Goal: Task Accomplishment & Management: Complete application form

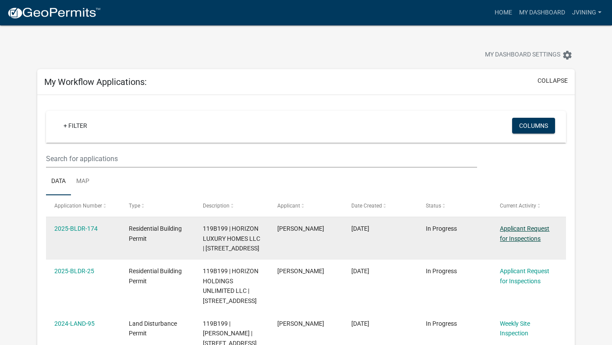
click at [529, 231] on link "Applicant Request for Inspections" at bounding box center [525, 233] width 50 height 17
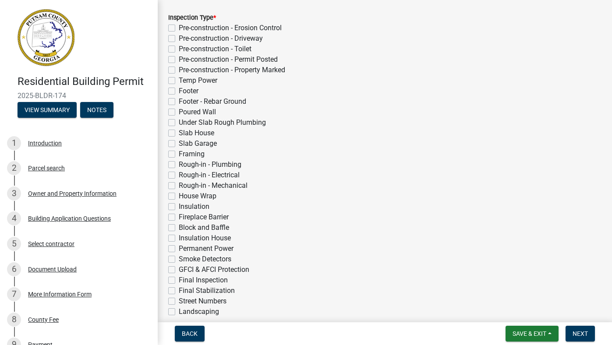
scroll to position [194, 0]
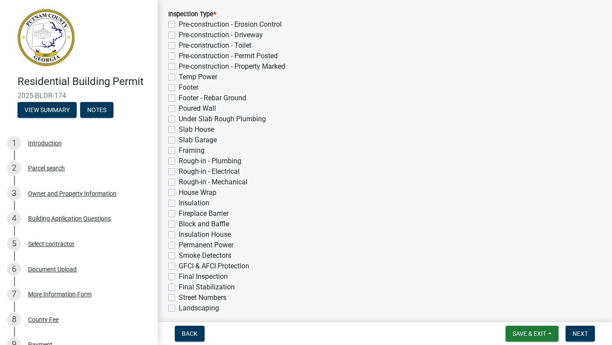
click at [224, 235] on label "Insulation House" at bounding box center [205, 235] width 52 height 11
click at [185, 235] on input "Insulation House" at bounding box center [182, 233] width 6 height 6
checkbox input "true"
checkbox input "false"
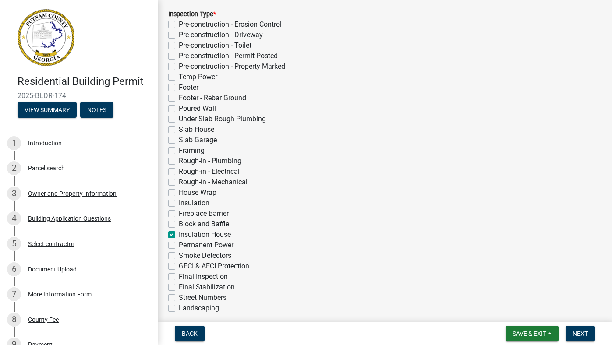
checkbox input "false"
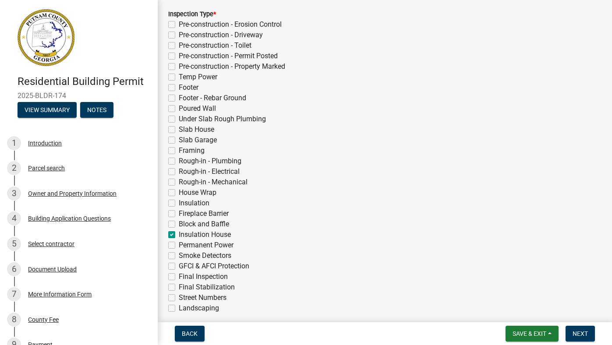
checkbox input "false"
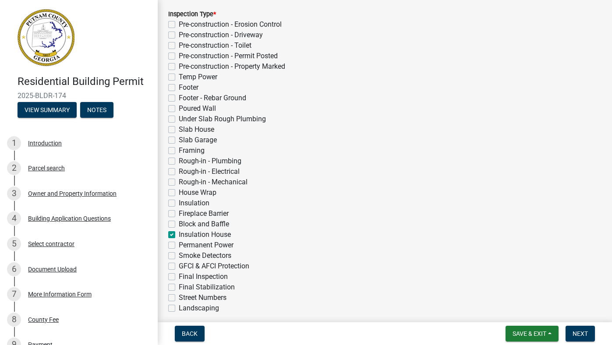
checkbox input "false"
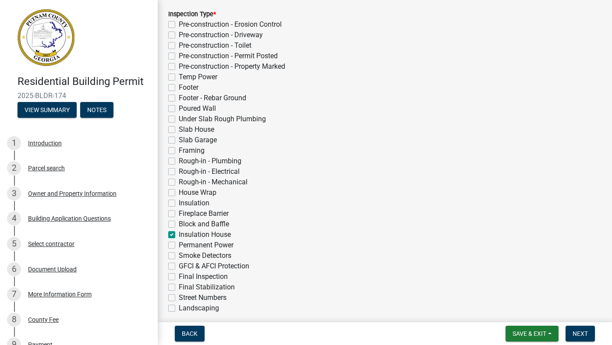
checkbox input "false"
checkbox input "true"
checkbox input "false"
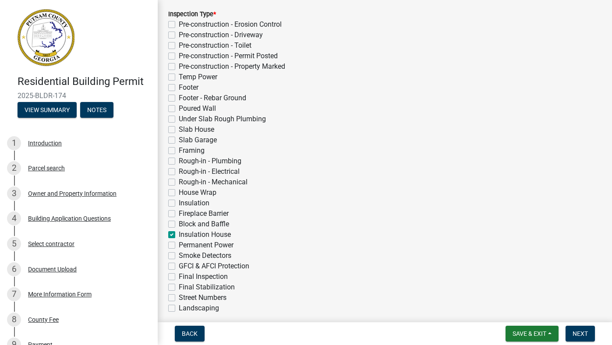
checkbox input "false"
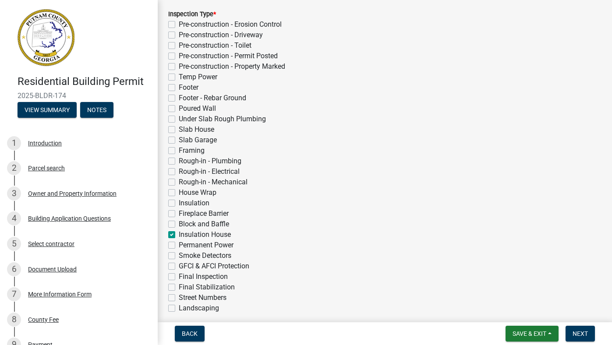
checkbox input "false"
click at [179, 236] on label "Insulation House" at bounding box center [205, 235] width 52 height 11
click at [179, 235] on input "Insulation House" at bounding box center [182, 233] width 6 height 6
checkbox input "false"
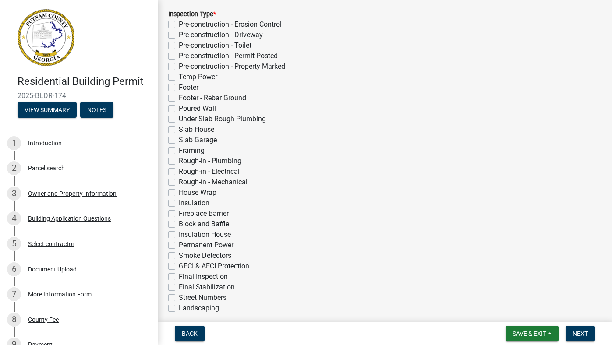
checkbox input "false"
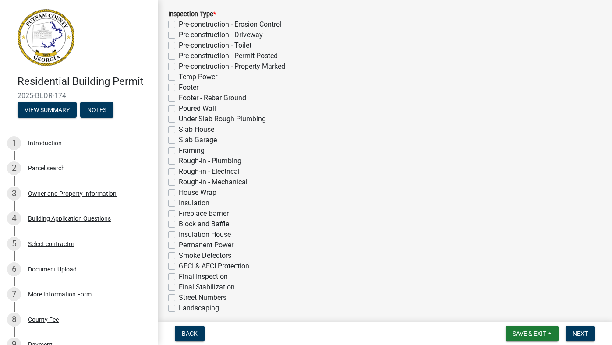
checkbox input "false"
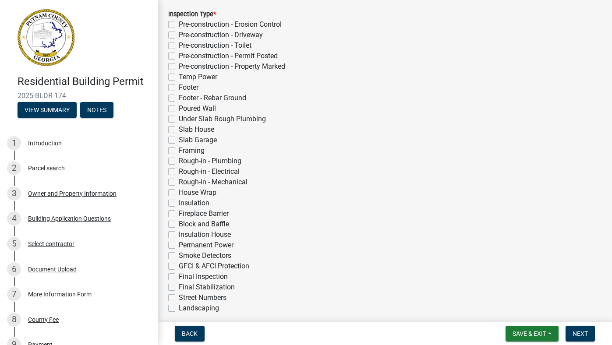
checkbox input "false"
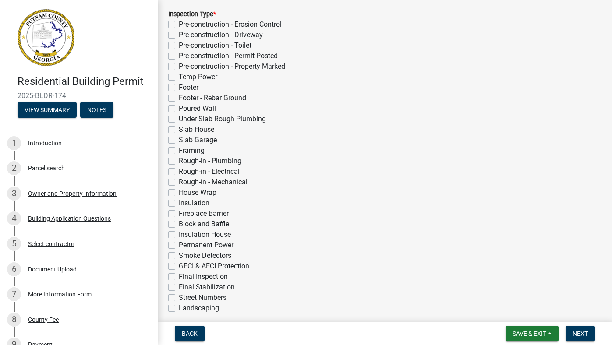
checkbox input "false"
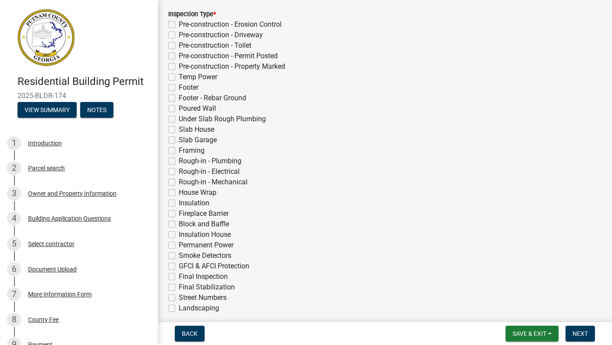
checkbox input "false"
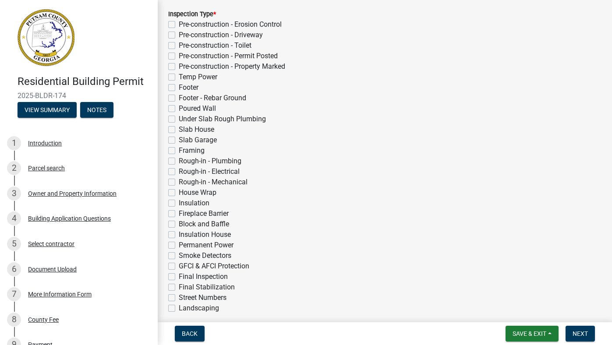
checkbox input "false"
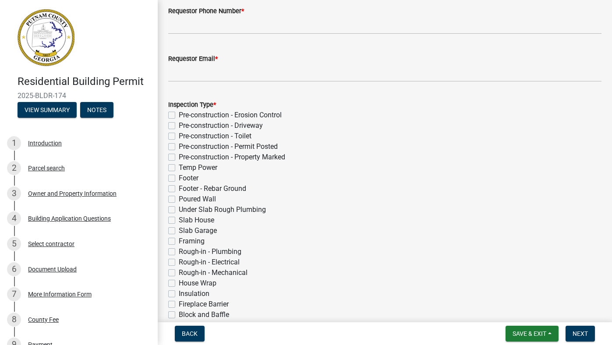
scroll to position [105, 0]
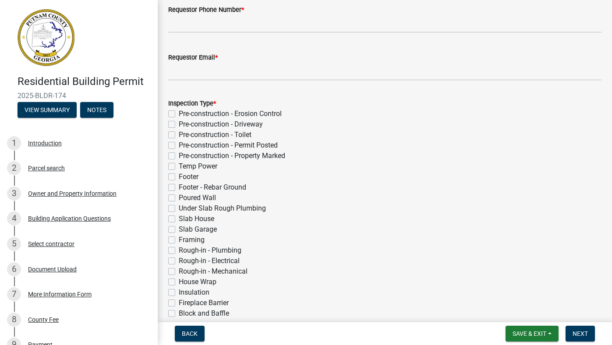
click at [181, 114] on label "Pre-construction - Erosion Control" at bounding box center [230, 114] width 103 height 11
click at [181, 114] on input "Pre-construction - Erosion Control" at bounding box center [182, 112] width 6 height 6
checkbox input "true"
checkbox input "false"
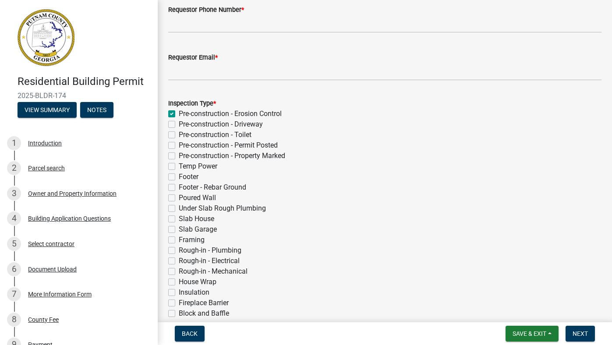
checkbox input "false"
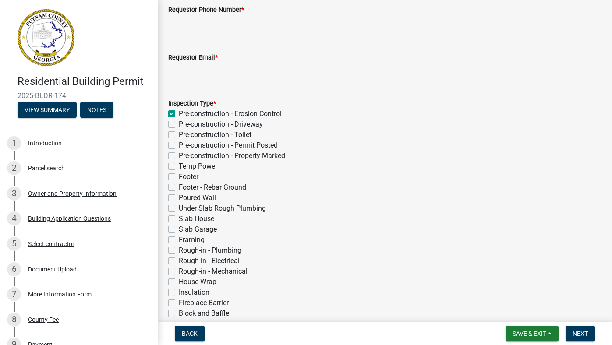
checkbox input "false"
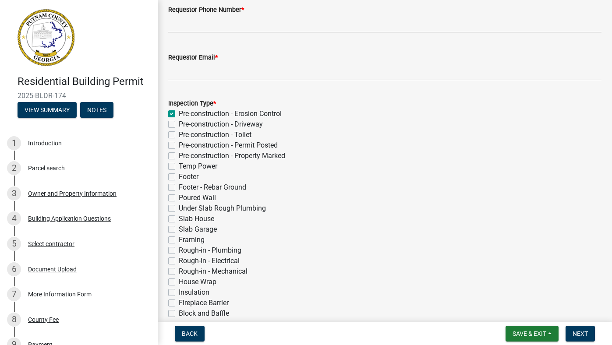
checkbox input "false"
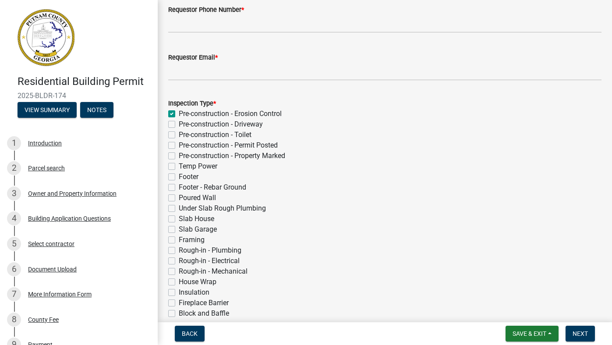
checkbox input "false"
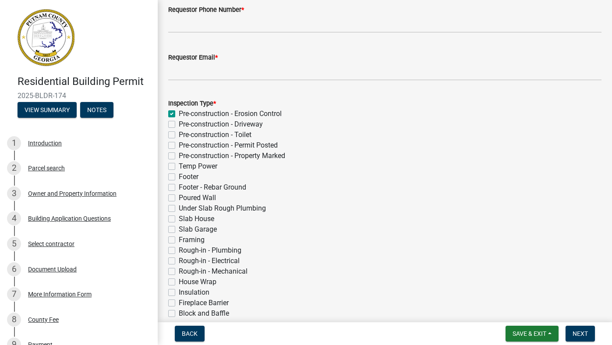
checkbox input "false"
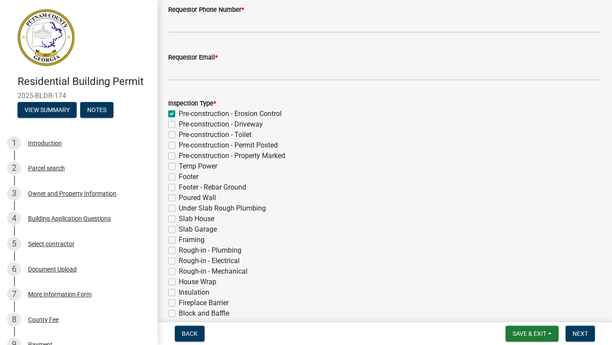
click at [179, 116] on label "Pre-construction - Erosion Control" at bounding box center [230, 114] width 103 height 11
click at [179, 114] on input "Pre-construction - Erosion Control" at bounding box center [182, 112] width 6 height 6
checkbox input "false"
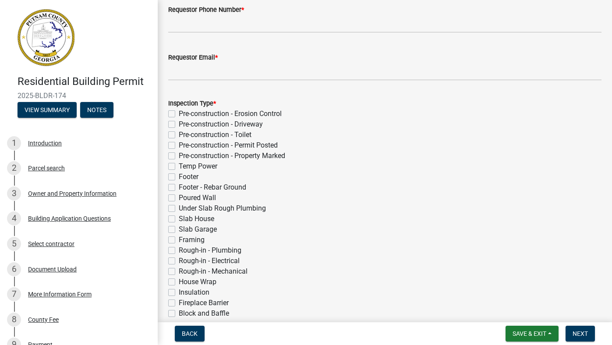
checkbox input "false"
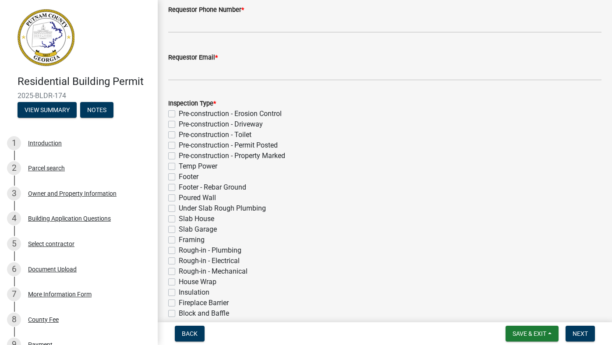
checkbox input "false"
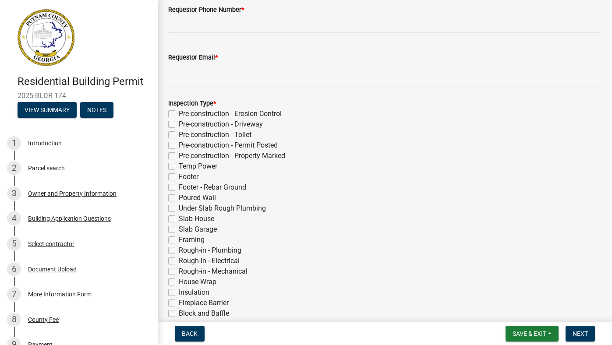
checkbox input "false"
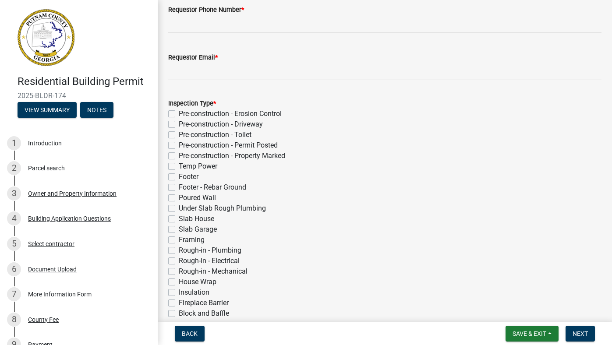
checkbox input "false"
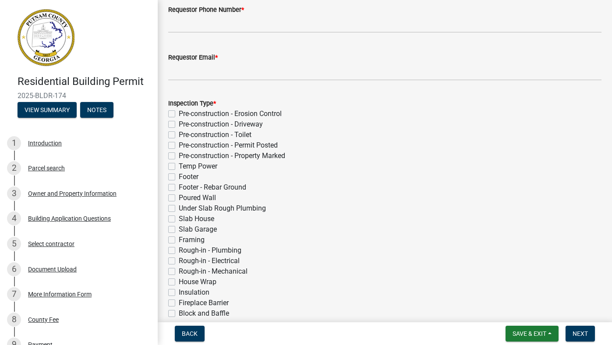
checkbox input "false"
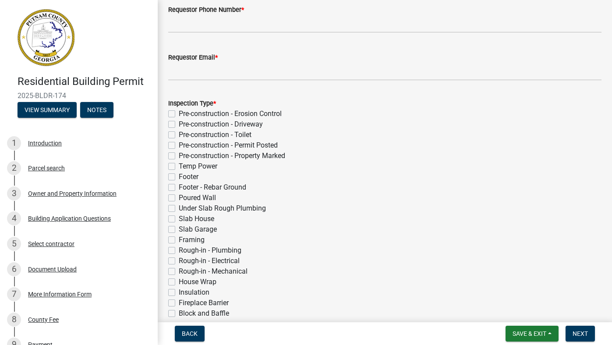
click at [284, 117] on div "Pre-construction - Erosion Control" at bounding box center [385, 114] width 434 height 11
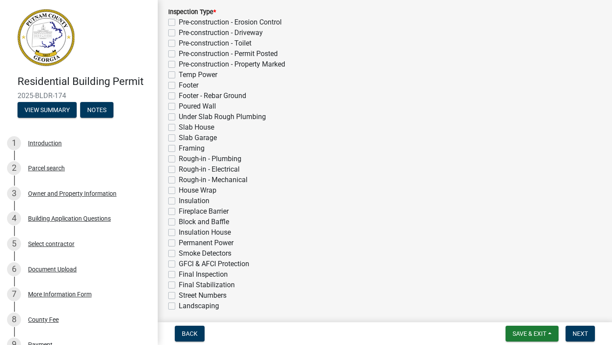
scroll to position [195, 0]
click at [40, 110] on button "View Summary" at bounding box center [47, 110] width 59 height 16
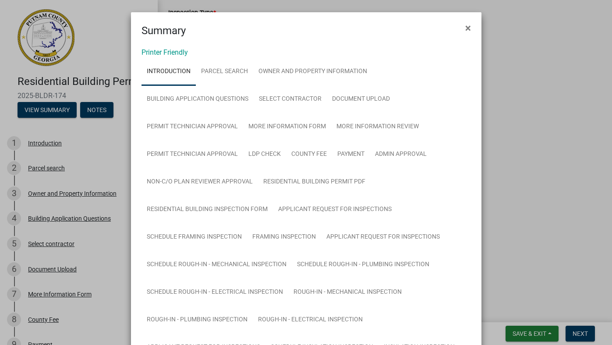
scroll to position [0, 0]
click at [470, 26] on span "×" at bounding box center [469, 28] width 6 height 12
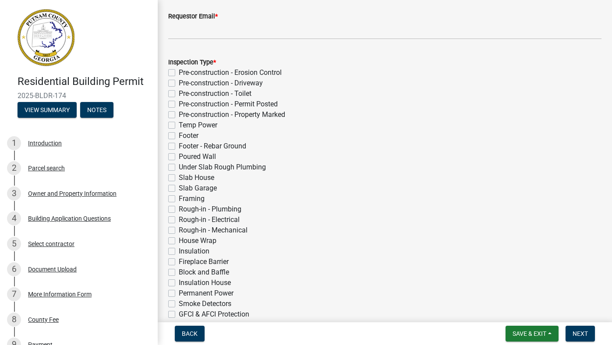
scroll to position [145, 0]
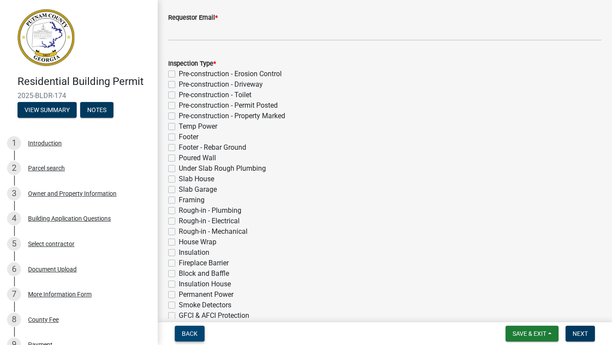
click at [191, 334] on span "Back" at bounding box center [190, 333] width 16 height 7
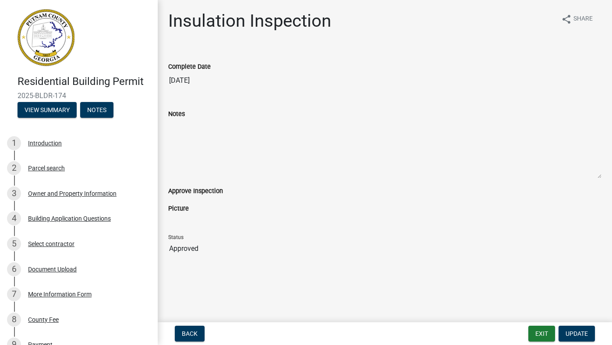
scroll to position [0, 0]
click at [56, 108] on button "View Summary" at bounding box center [47, 110] width 59 height 16
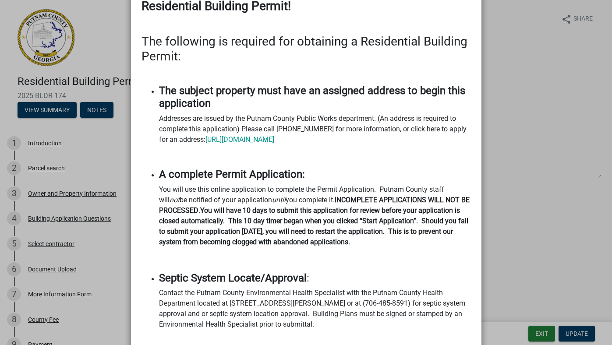
scroll to position [387, 0]
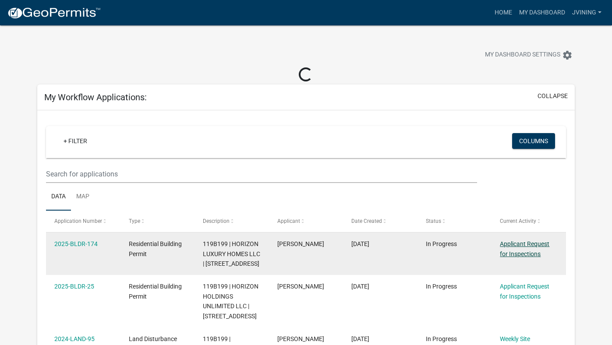
click at [510, 254] on link "Applicant Request for Inspections" at bounding box center [525, 249] width 50 height 17
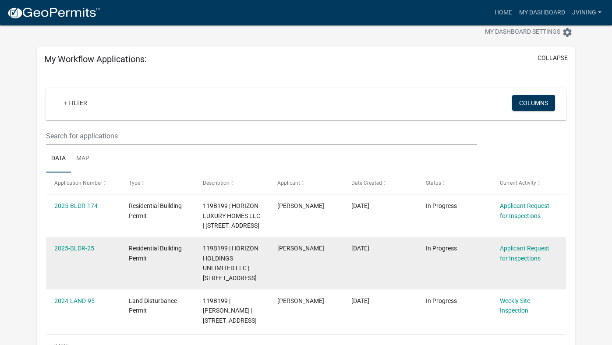
scroll to position [23, 0]
click at [146, 259] on span "Residential Building Permit" at bounding box center [155, 253] width 53 height 17
click at [82, 252] on link "2025-BLDR-25" at bounding box center [74, 248] width 40 height 7
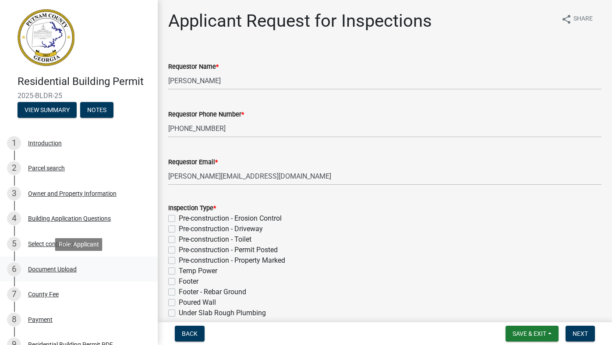
scroll to position [4, 0]
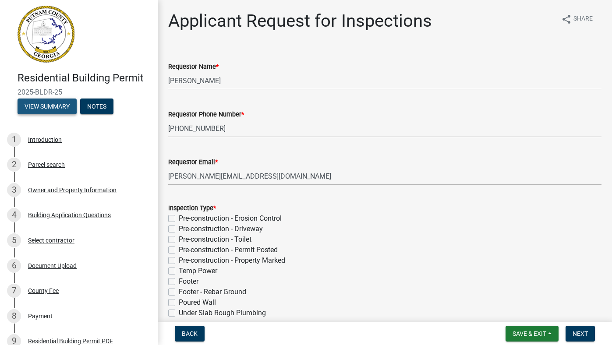
click at [43, 106] on button "View Summary" at bounding box center [47, 107] width 59 height 16
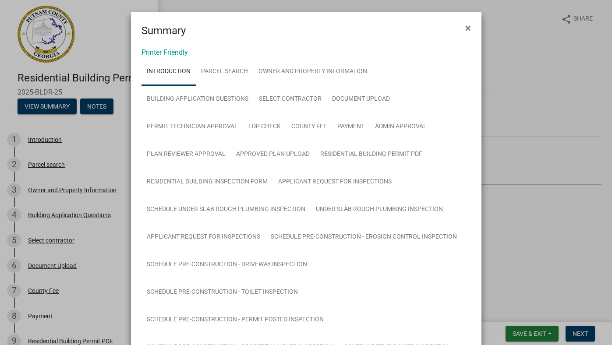
click at [96, 159] on ngb-modal-window "Summary × Printer Friendly Introduction Parcel search Owner and Property Inform…" at bounding box center [306, 172] width 612 height 345
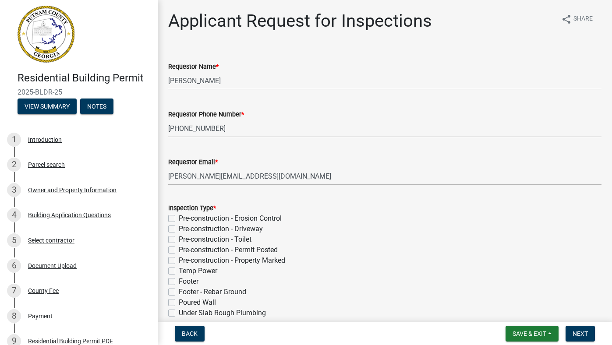
scroll to position [0, 0]
click at [99, 99] on button "Notes" at bounding box center [96, 107] width 33 height 16
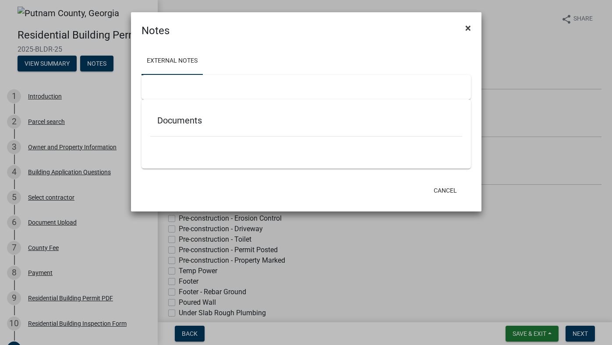
click at [470, 27] on span "×" at bounding box center [469, 28] width 6 height 12
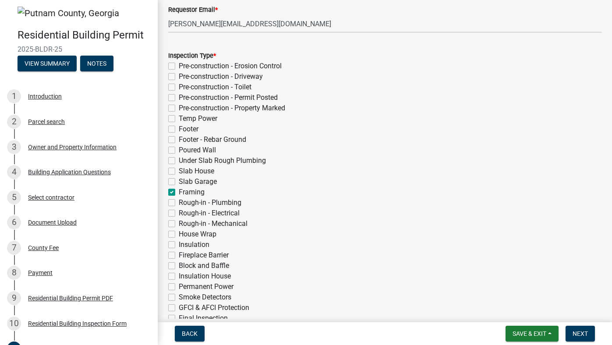
scroll to position [153, 0]
click at [179, 195] on label "Framing" at bounding box center [192, 192] width 26 height 11
click at [179, 193] on input "Framing" at bounding box center [182, 190] width 6 height 6
checkbox input "false"
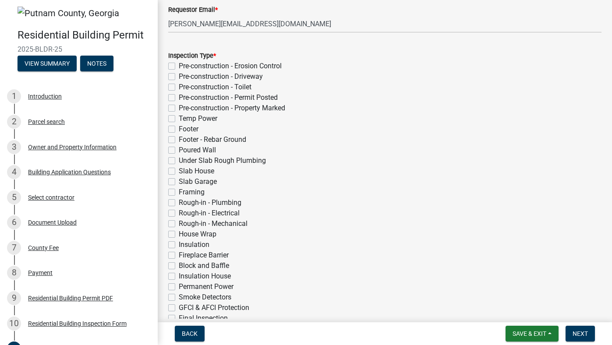
checkbox input "false"
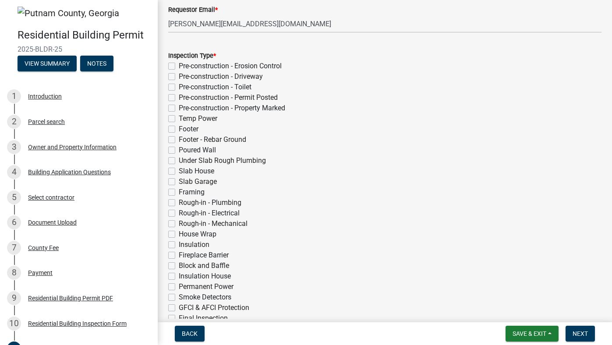
checkbox input "false"
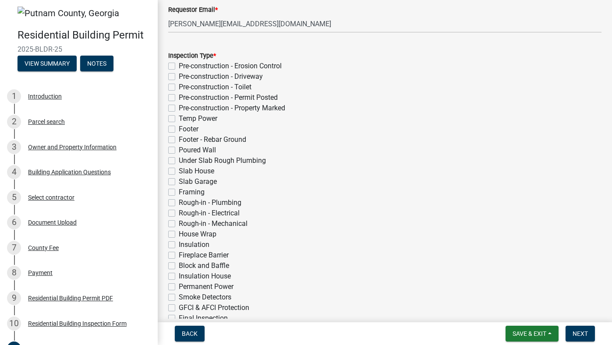
checkbox input "false"
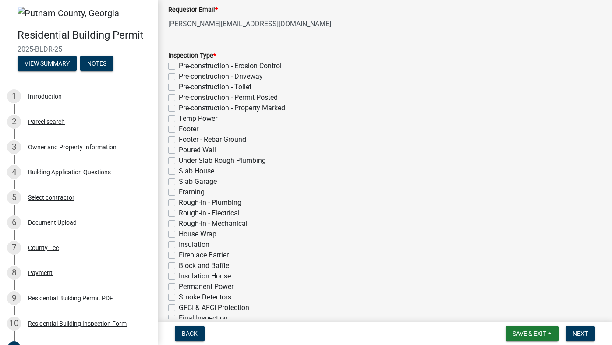
checkbox input "false"
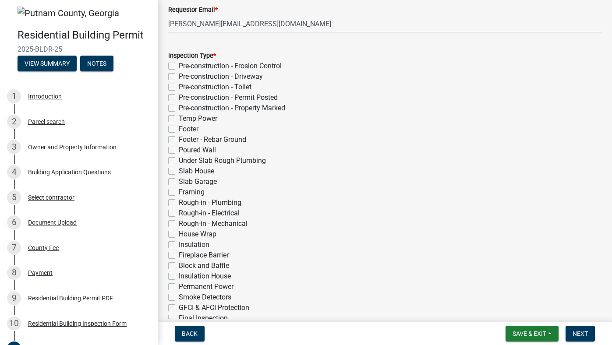
checkbox input "false"
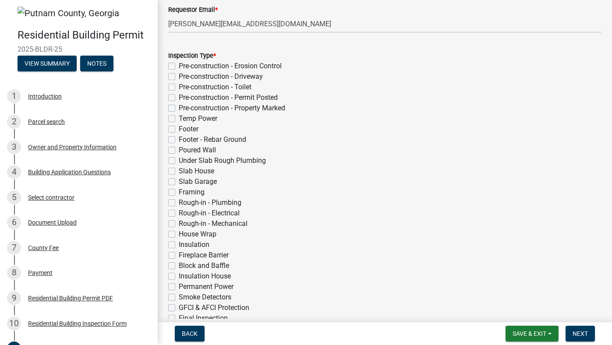
checkbox input "false"
click at [202, 256] on label "Fireplace Barrier" at bounding box center [204, 255] width 50 height 11
click at [185, 256] on input "Fireplace Barrier" at bounding box center [182, 253] width 6 height 6
checkbox input "true"
checkbox input "false"
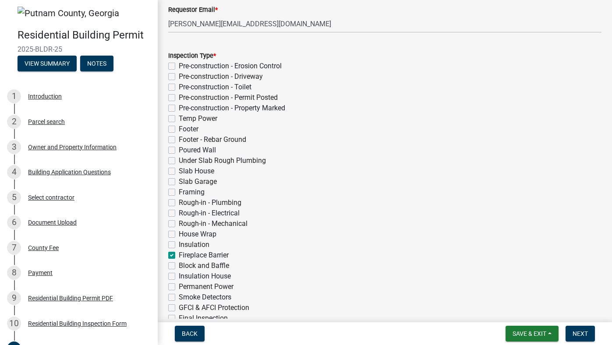
checkbox input "false"
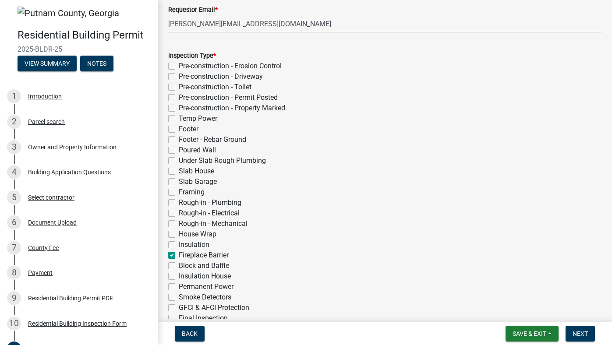
checkbox input "false"
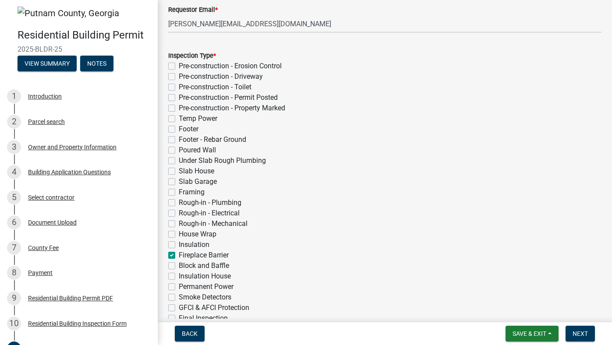
checkbox input "false"
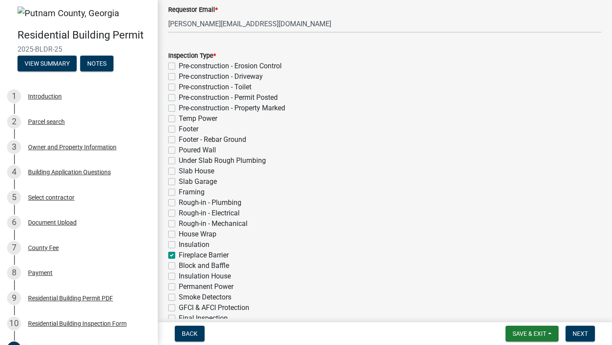
checkbox input "false"
checkbox input "true"
checkbox input "false"
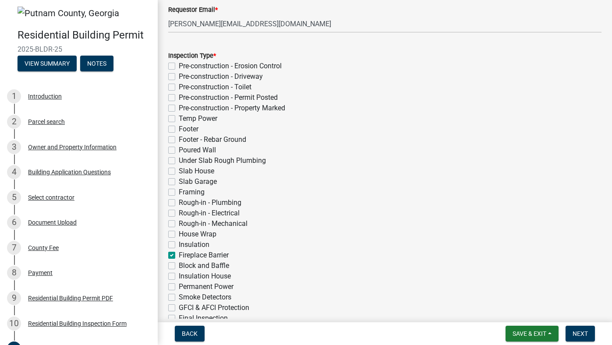
checkbox input "false"
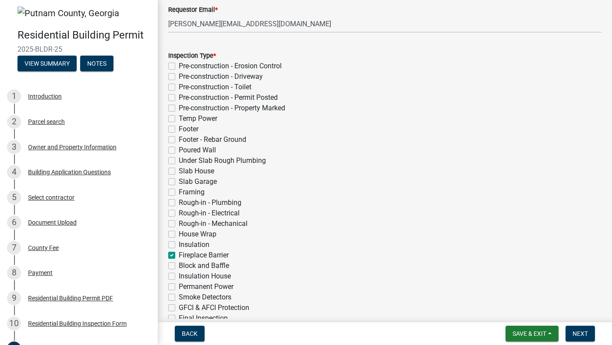
checkbox input "false"
click at [179, 257] on label "Fireplace Barrier" at bounding box center [204, 255] width 50 height 11
click at [179, 256] on input "Fireplace Barrier" at bounding box center [182, 253] width 6 height 6
checkbox input "false"
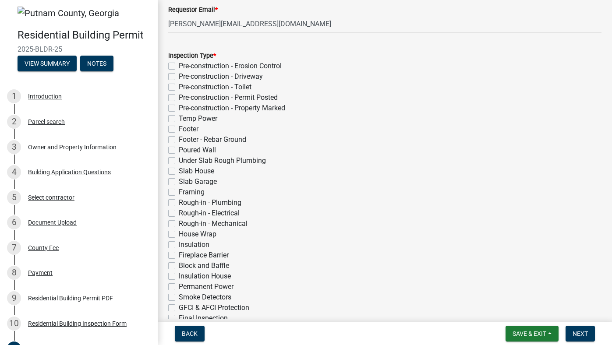
checkbox input "false"
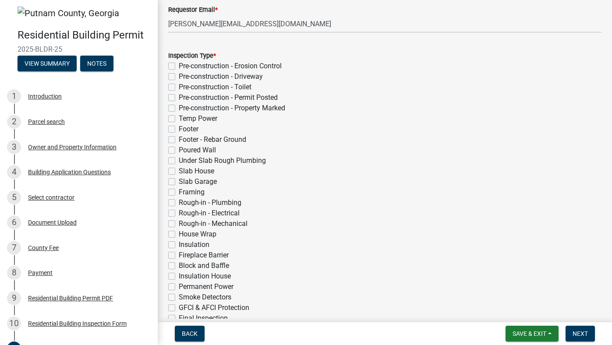
checkbox input "false"
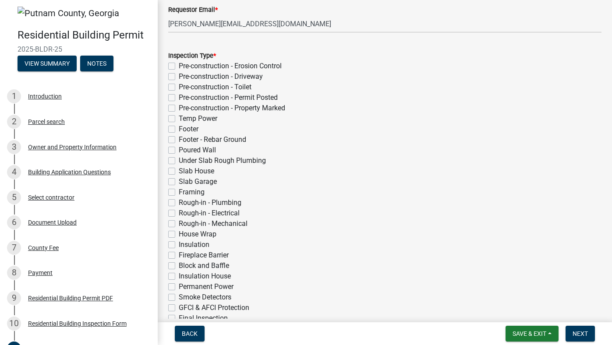
checkbox input "false"
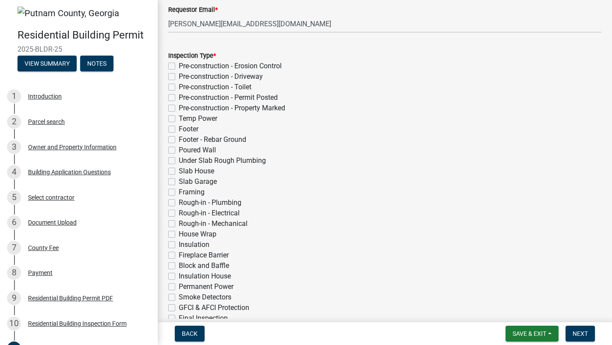
checkbox input "false"
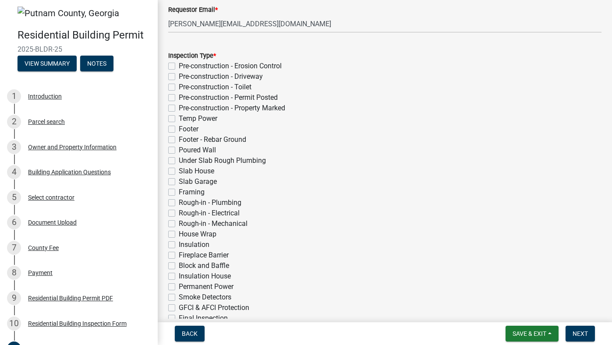
checkbox input "false"
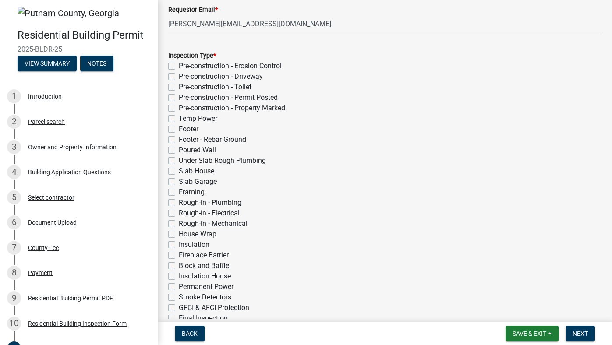
checkbox input "false"
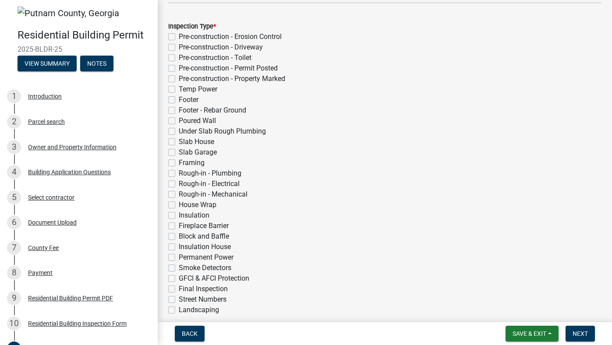
scroll to position [185, 0]
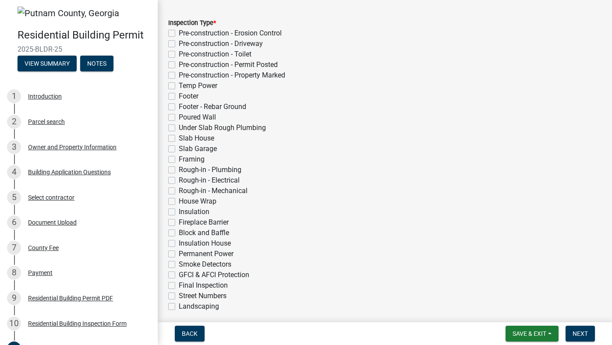
click at [179, 231] on label "Block and Baffle" at bounding box center [204, 233] width 50 height 11
click at [179, 231] on input "Block and Baffle" at bounding box center [182, 231] width 6 height 6
checkbox input "true"
checkbox input "false"
click at [179, 242] on label "Insulation House" at bounding box center [205, 243] width 52 height 11
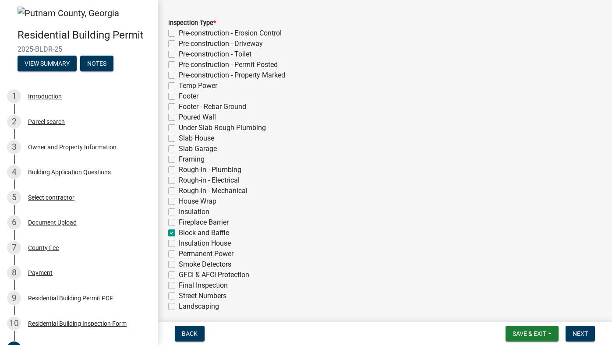
click at [179, 242] on input "Insulation House" at bounding box center [182, 241] width 6 height 6
click at [179, 254] on label "Permanent Power" at bounding box center [206, 254] width 55 height 11
click at [179, 254] on input "Permanent Power" at bounding box center [182, 252] width 6 height 6
click at [172, 247] on div "Insulation House" at bounding box center [385, 243] width 434 height 11
click at [179, 245] on label "Insulation House" at bounding box center [205, 243] width 52 height 11
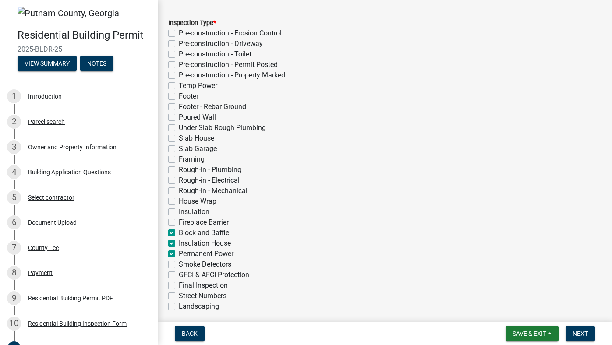
click at [179, 244] on input "Insulation House" at bounding box center [182, 241] width 6 height 6
click at [179, 221] on label "Fireplace Barrier" at bounding box center [204, 222] width 50 height 11
click at [179, 221] on input "Fireplace Barrier" at bounding box center [182, 220] width 6 height 6
click at [582, 332] on span "Next" at bounding box center [580, 333] width 15 height 7
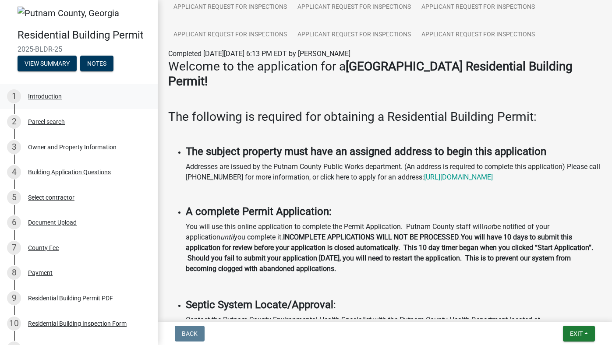
scroll to position [0, 0]
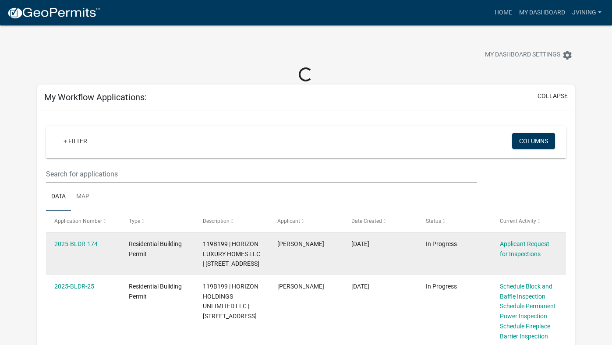
click at [536, 259] on div "Applicant Request for Inspections" at bounding box center [528, 249] width 57 height 20
click at [534, 254] on link "Applicant Request for Inspections" at bounding box center [525, 249] width 50 height 17
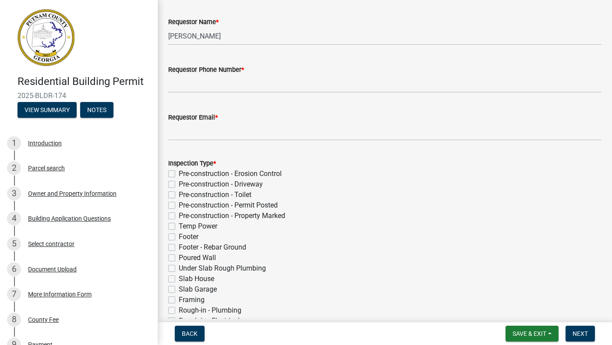
scroll to position [7, 0]
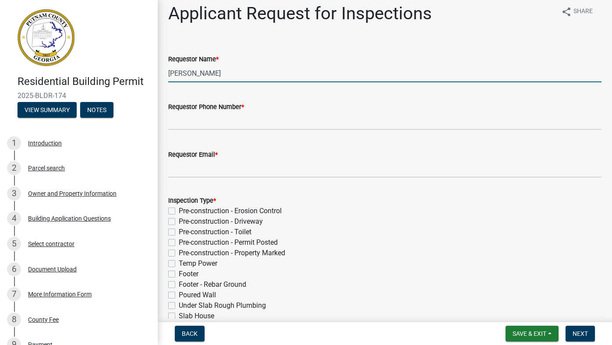
click at [228, 71] on input "[PERSON_NAME]" at bounding box center [385, 73] width 434 height 18
click at [208, 123] on input "Requestor Phone Number *" at bounding box center [385, 121] width 434 height 18
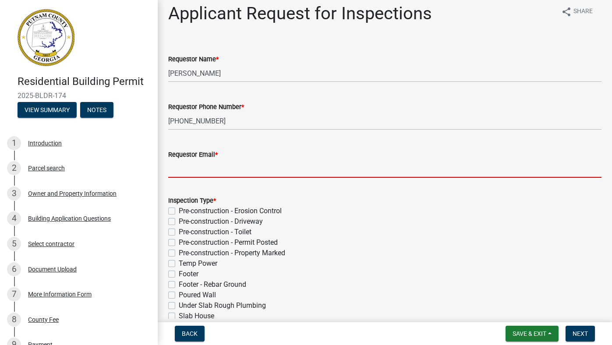
click at [201, 171] on input "Requestor Email *" at bounding box center [385, 169] width 434 height 18
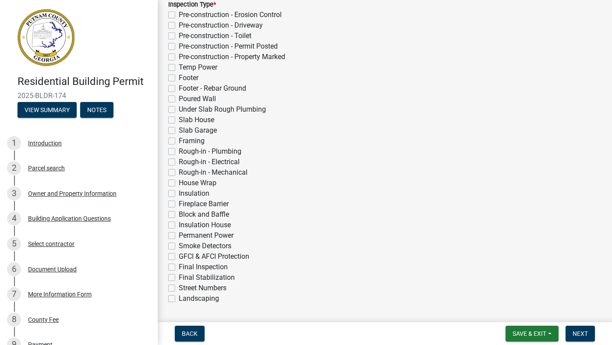
scroll to position [226, 0]
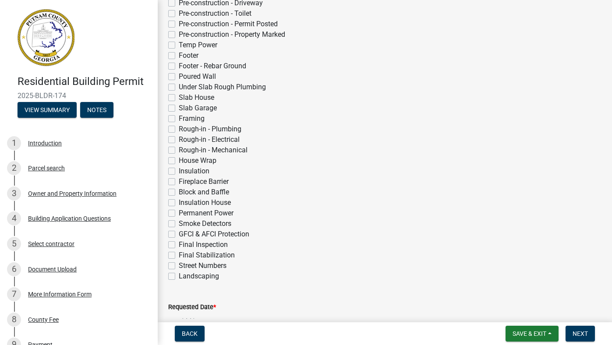
click at [179, 180] on label "Fireplace Barrier" at bounding box center [204, 182] width 50 height 11
click at [179, 180] on input "Fireplace Barrier" at bounding box center [182, 180] width 6 height 6
click at [179, 192] on label "Block and Baffle" at bounding box center [204, 192] width 50 height 11
click at [179, 192] on input "Block and Baffle" at bounding box center [182, 190] width 6 height 6
click at [179, 214] on label "Permanent Power" at bounding box center [206, 213] width 55 height 11
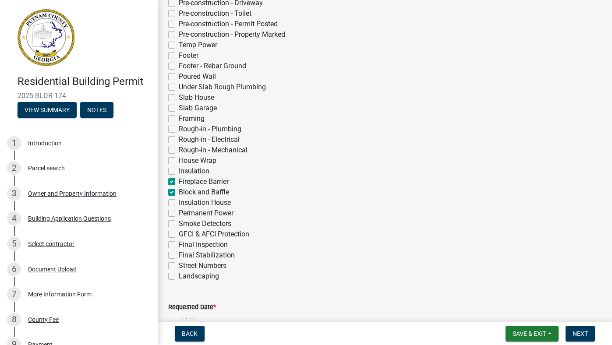
click at [179, 214] on input "Permanent Power" at bounding box center [182, 211] width 6 height 6
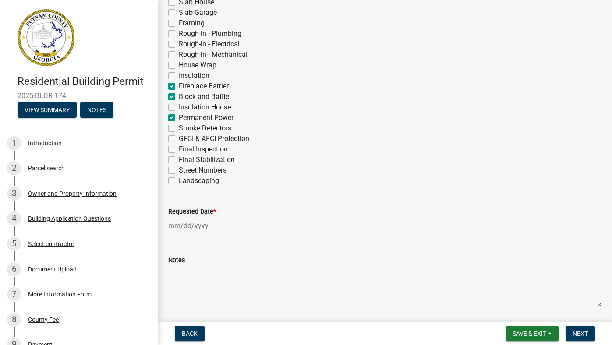
scroll to position [323, 0]
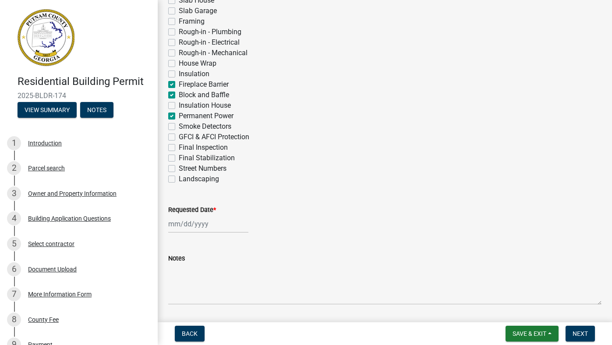
click at [184, 220] on div at bounding box center [208, 224] width 80 height 18
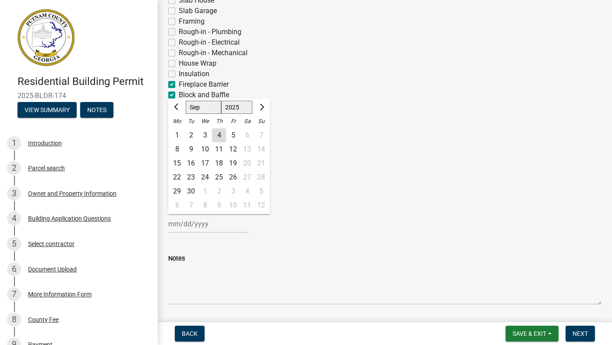
click at [220, 133] on div "4" at bounding box center [219, 135] width 14 height 14
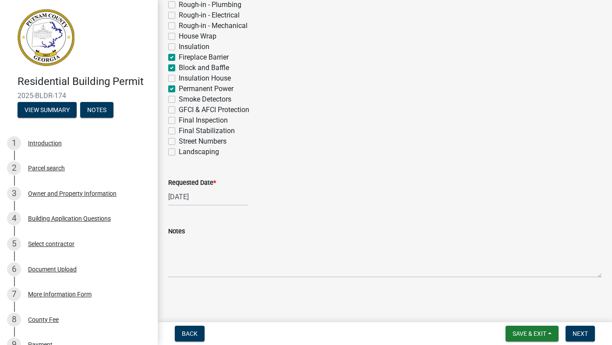
scroll to position [351, 0]
click at [580, 333] on span "Next" at bounding box center [580, 333] width 15 height 7
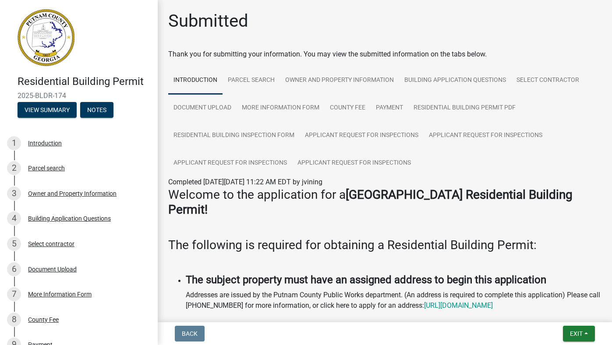
scroll to position [0, 0]
